Goal: Information Seeking & Learning: Learn about a topic

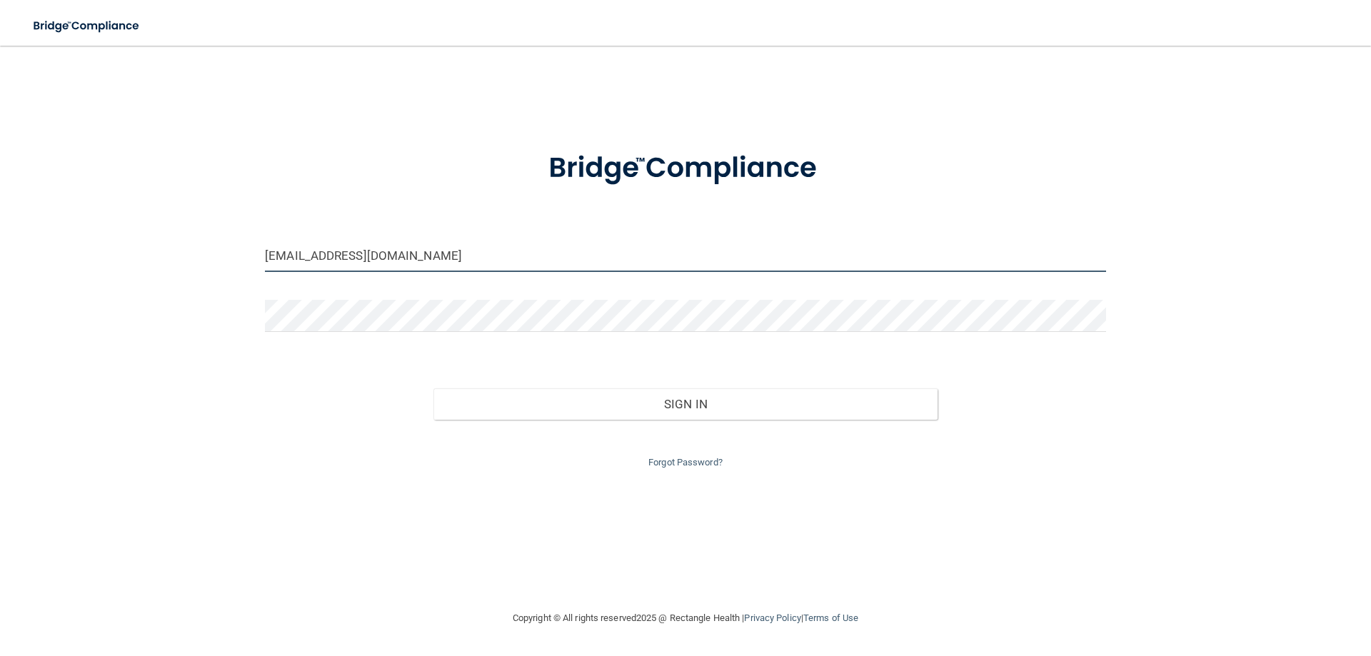
click at [575, 250] on input "[EMAIL_ADDRESS][DOMAIN_NAME]" at bounding box center [685, 256] width 841 height 32
type input "[EMAIL_ADDRESS][DOMAIN_NAME]"
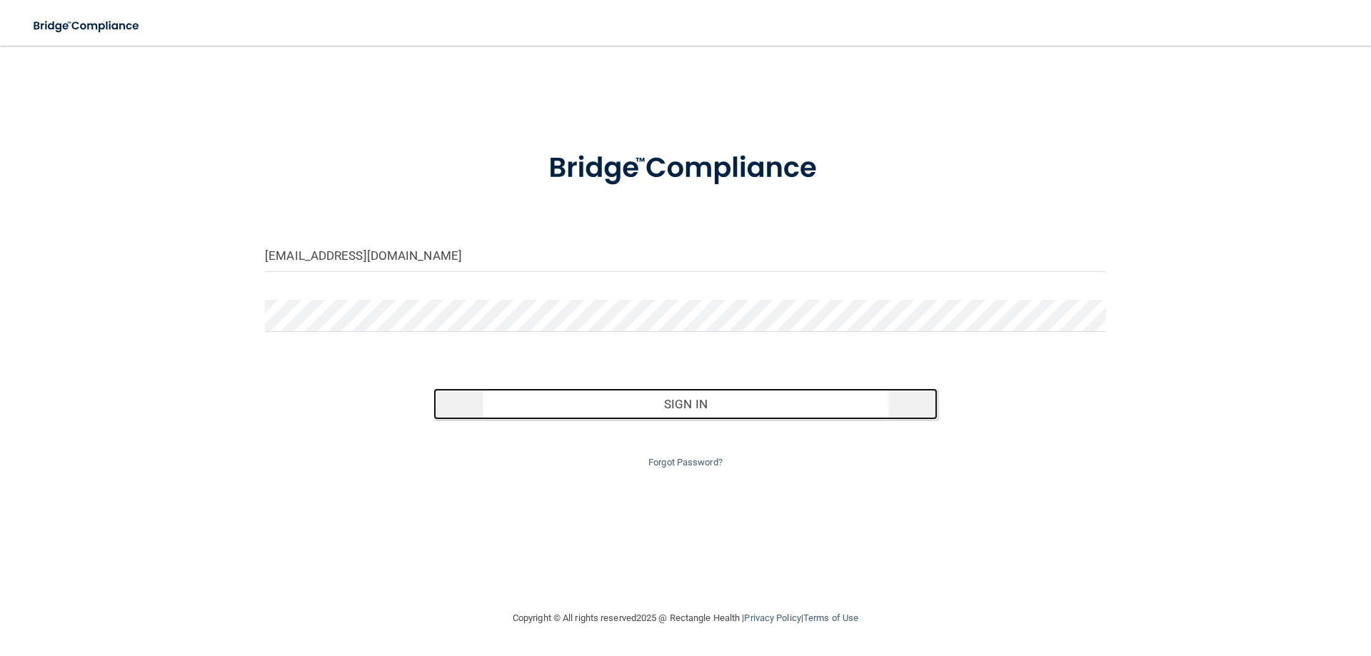
click at [681, 404] on button "Sign In" at bounding box center [685, 403] width 505 height 31
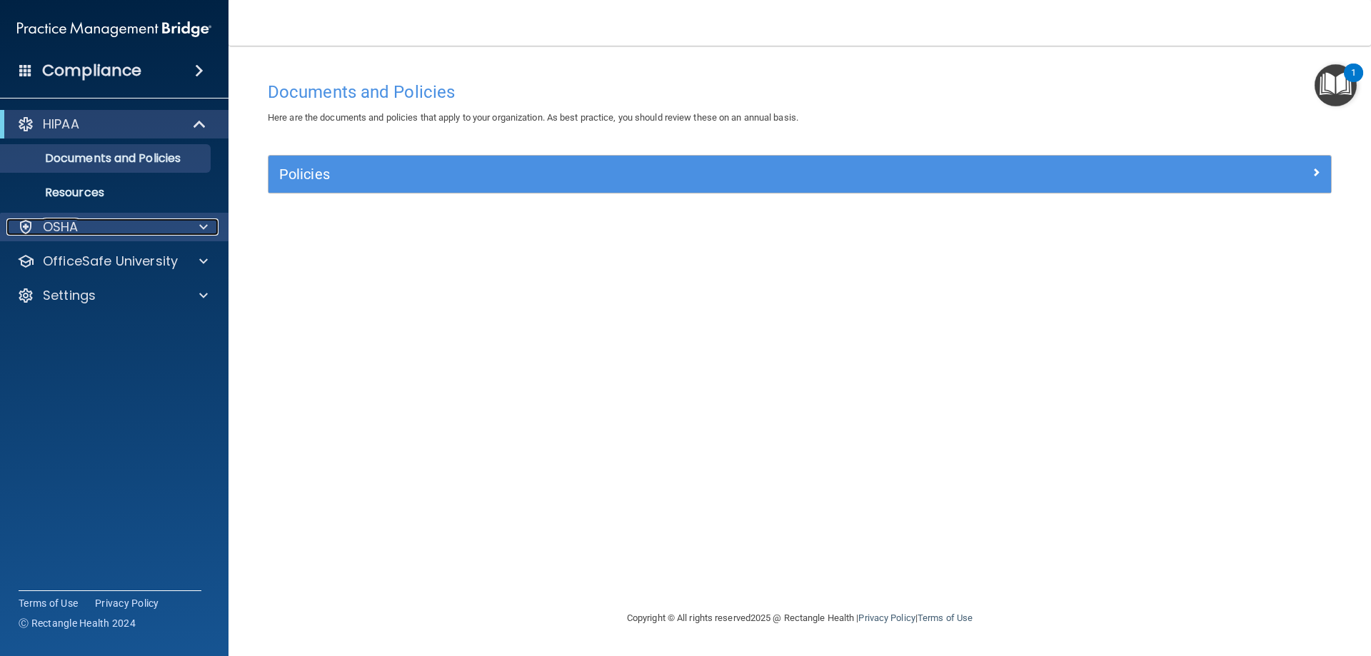
click at [207, 227] on span at bounding box center [203, 227] width 9 height 17
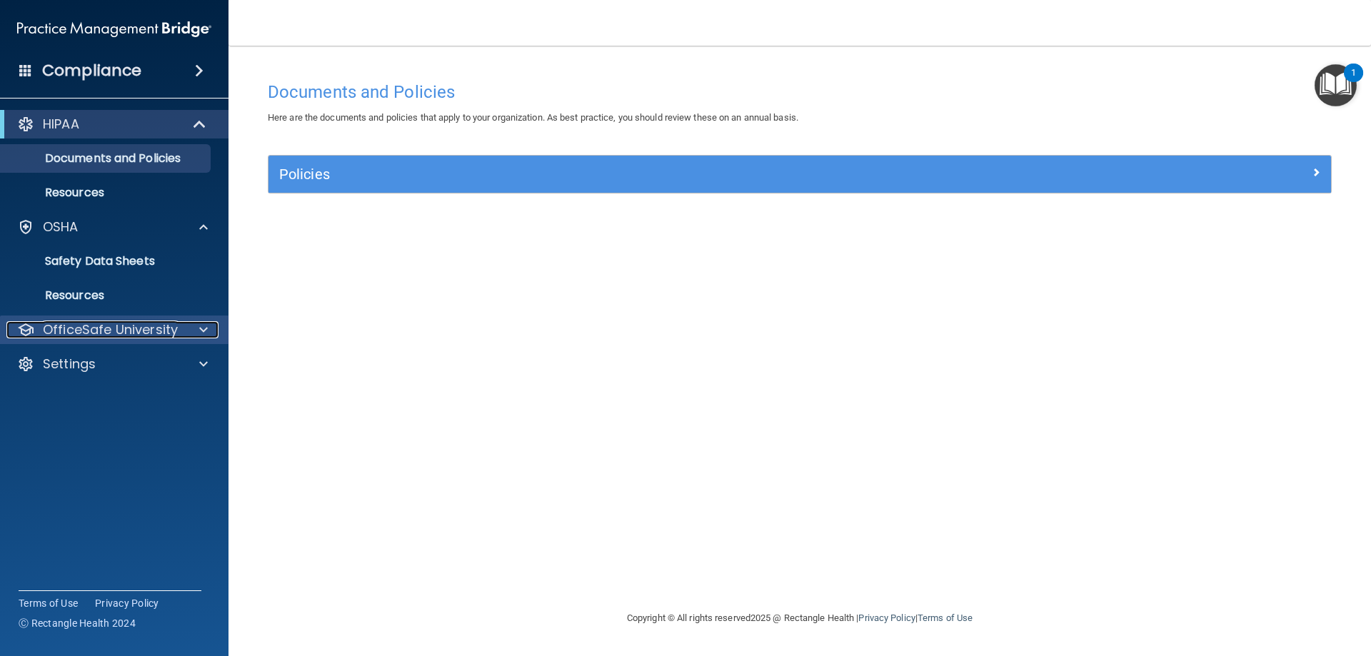
click at [196, 333] on div at bounding box center [202, 329] width 36 height 17
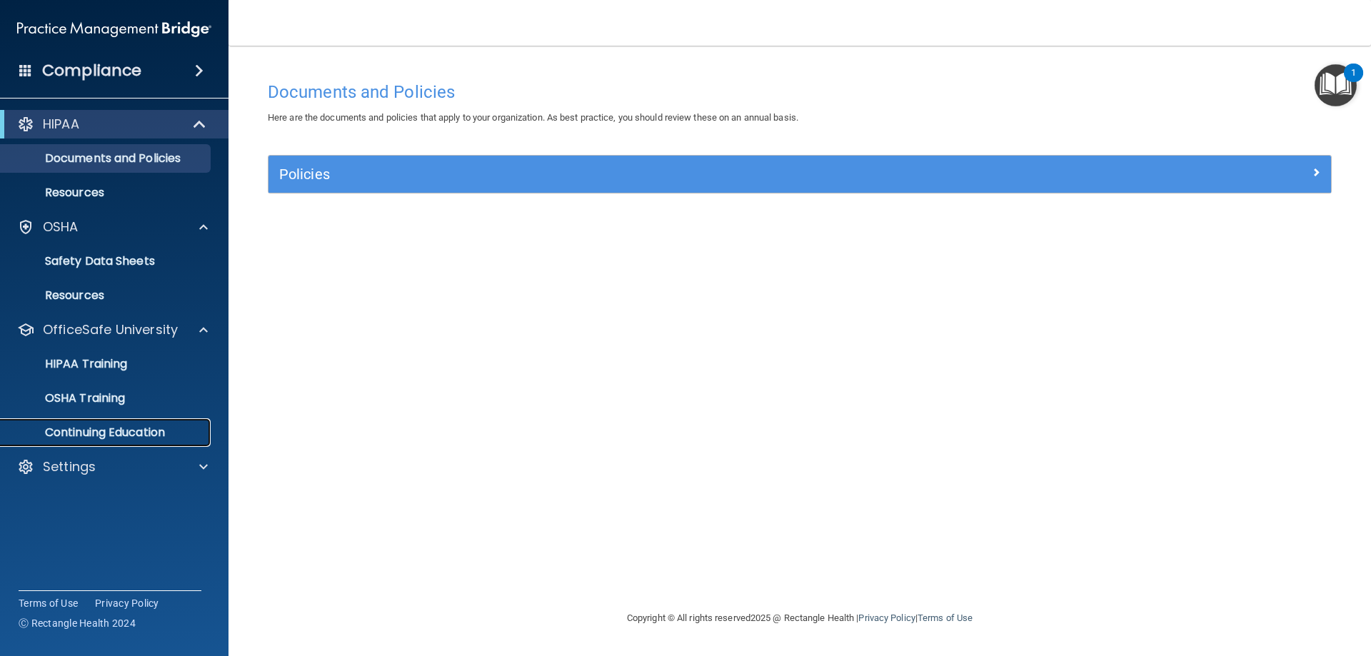
click at [86, 433] on p "Continuing Education" at bounding box center [106, 433] width 195 height 14
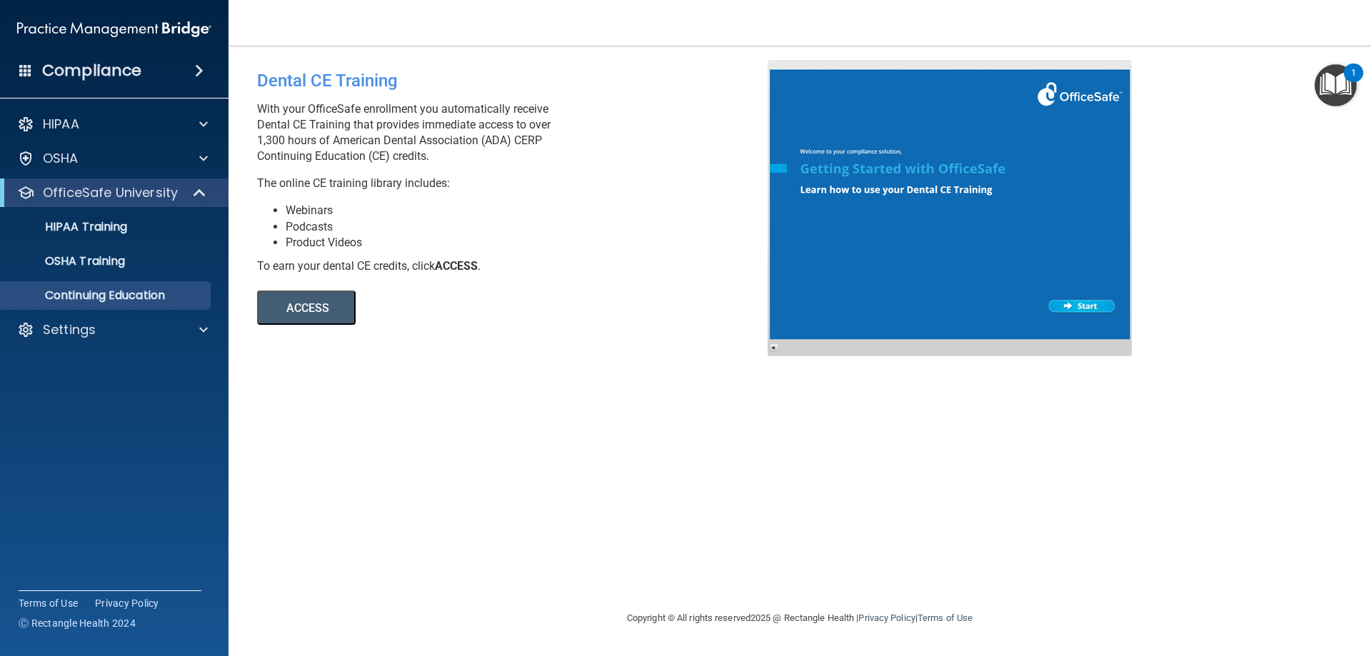
click at [306, 298] on button "ACCESS" at bounding box center [306, 308] width 99 height 34
